Goal: Task Accomplishment & Management: Complete application form

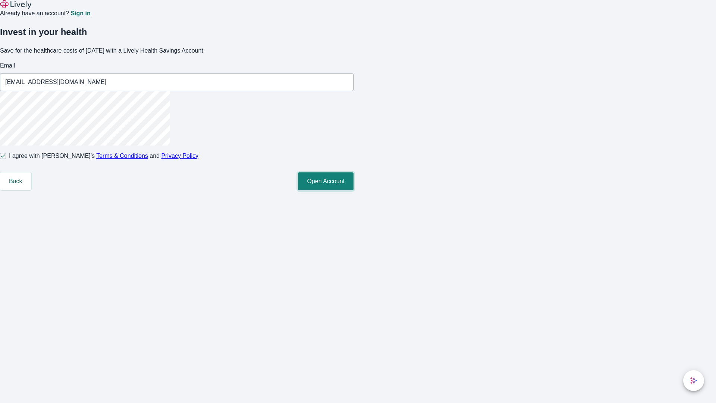
click at [354, 190] on button "Open Account" at bounding box center [326, 181] width 56 height 18
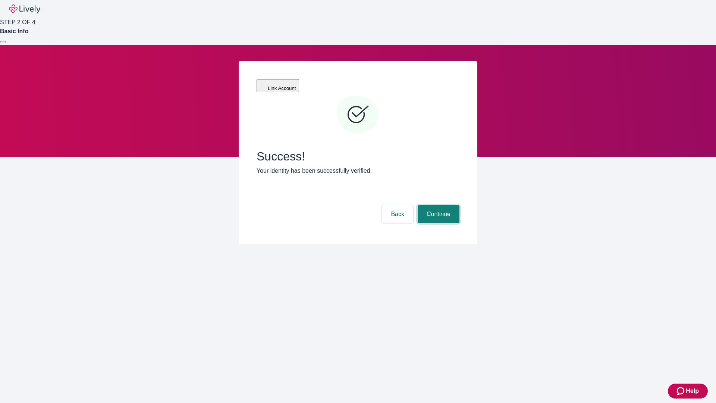
click at [438, 205] on button "Continue" at bounding box center [439, 214] width 42 height 18
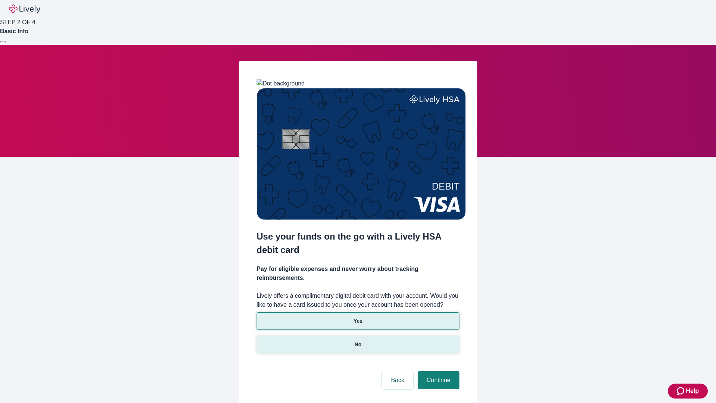
click at [358, 341] on p "No" at bounding box center [358, 345] width 7 height 8
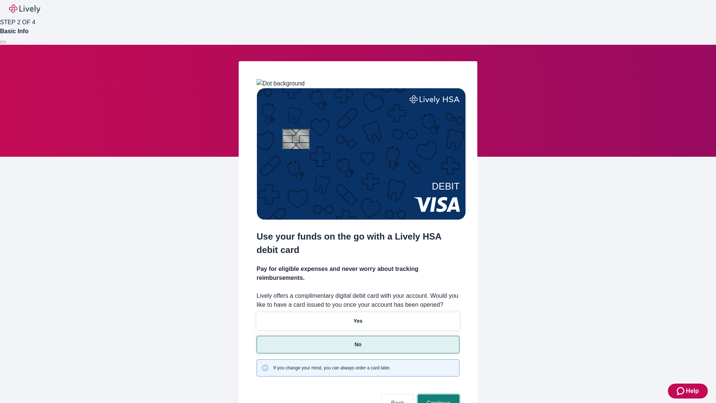
click at [438, 394] on button "Continue" at bounding box center [439, 403] width 42 height 18
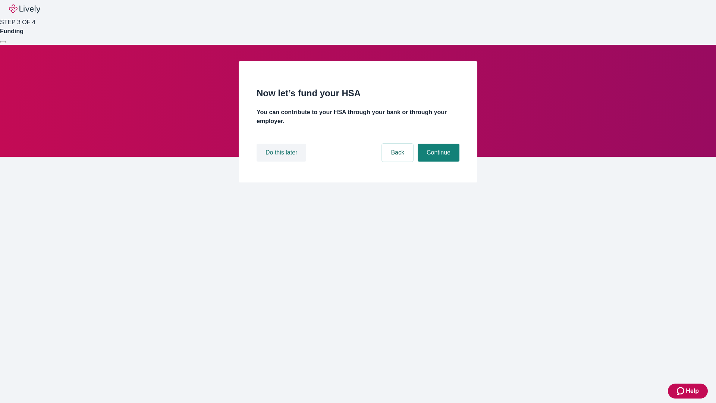
click at [282, 162] on button "Do this later" at bounding box center [282, 153] width 50 height 18
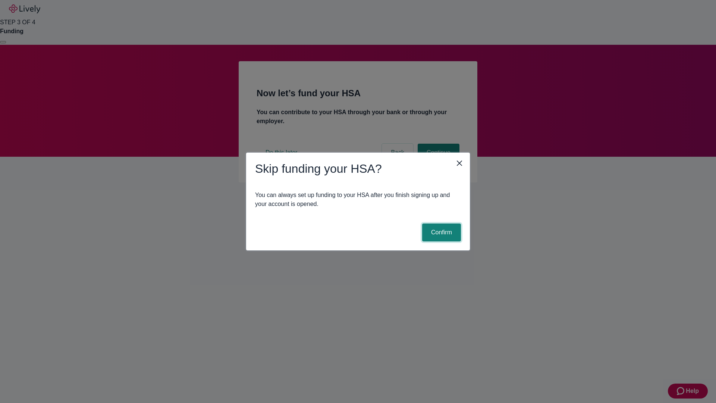
click at [441, 232] on button "Confirm" at bounding box center [441, 233] width 39 height 18
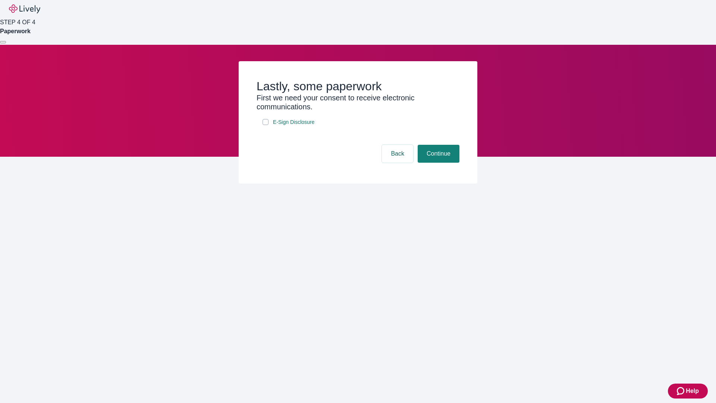
click at [266, 125] on input "E-Sign Disclosure" at bounding box center [266, 122] width 6 height 6
checkbox input "true"
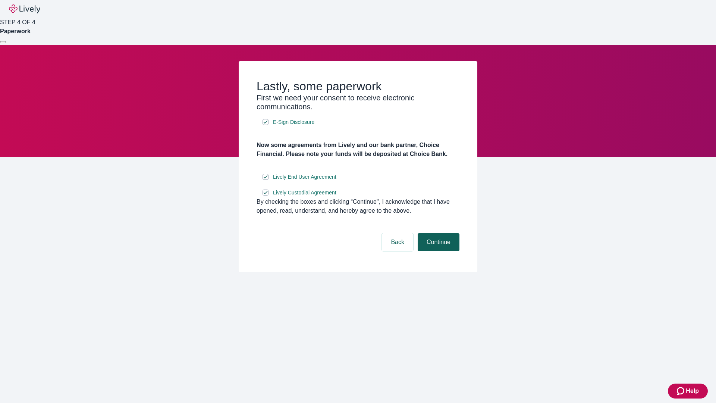
click at [438, 251] on button "Continue" at bounding box center [439, 242] width 42 height 18
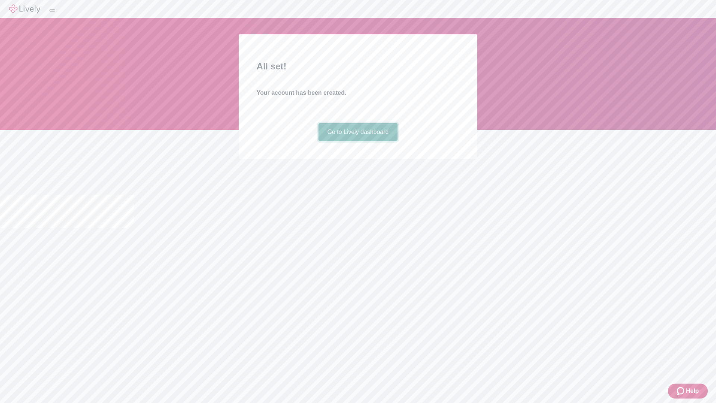
click at [358, 141] on link "Go to Lively dashboard" at bounding box center [358, 132] width 79 height 18
